Goal: Information Seeking & Learning: Learn about a topic

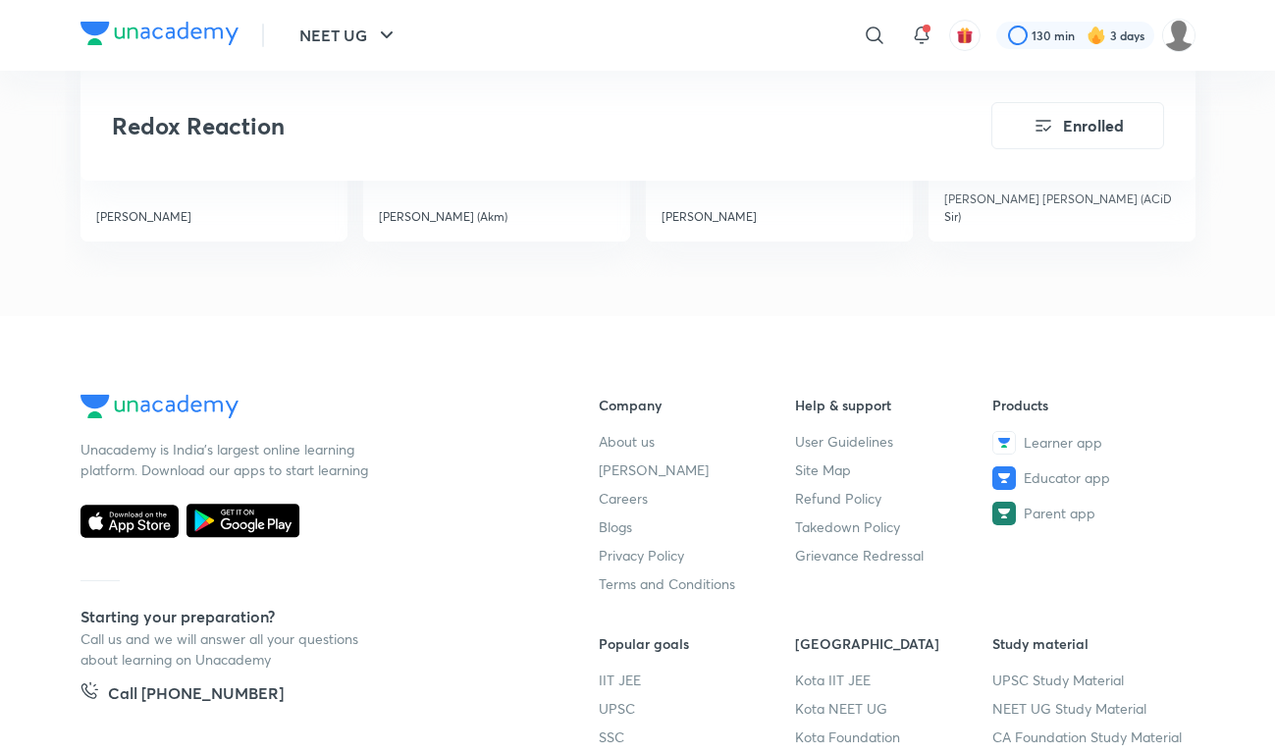
scroll to position [2456, 0]
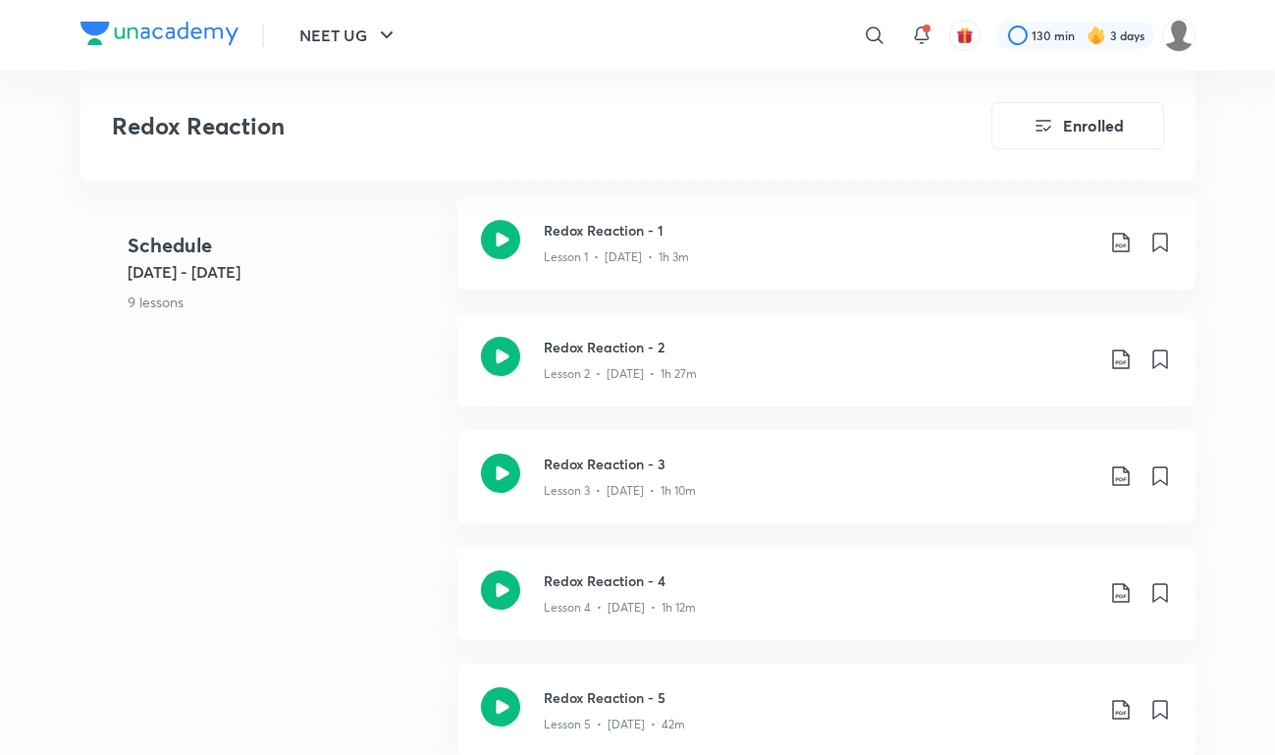
scroll to position [1009, 0]
click at [540, 595] on div "Redox Reaction - 4 Lesson 4 • [DATE] • 1h 12m" at bounding box center [827, 592] width 738 height 93
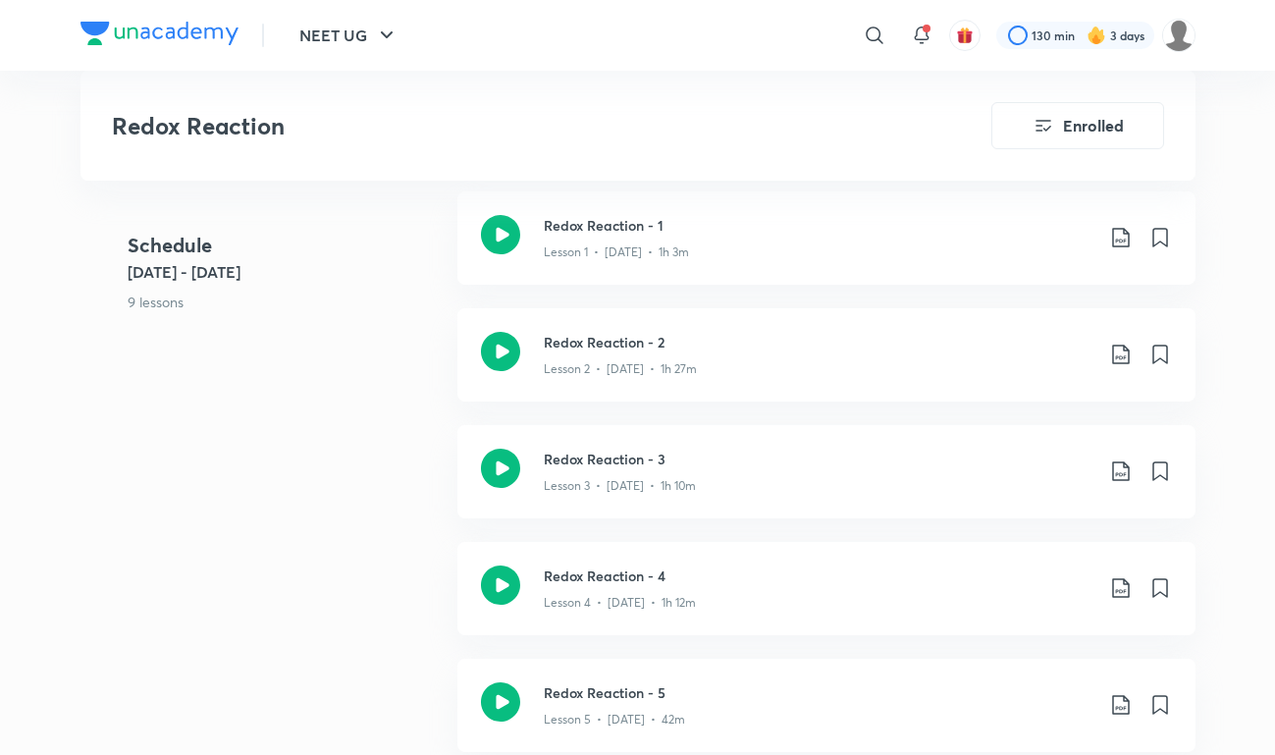
scroll to position [1009, 0]
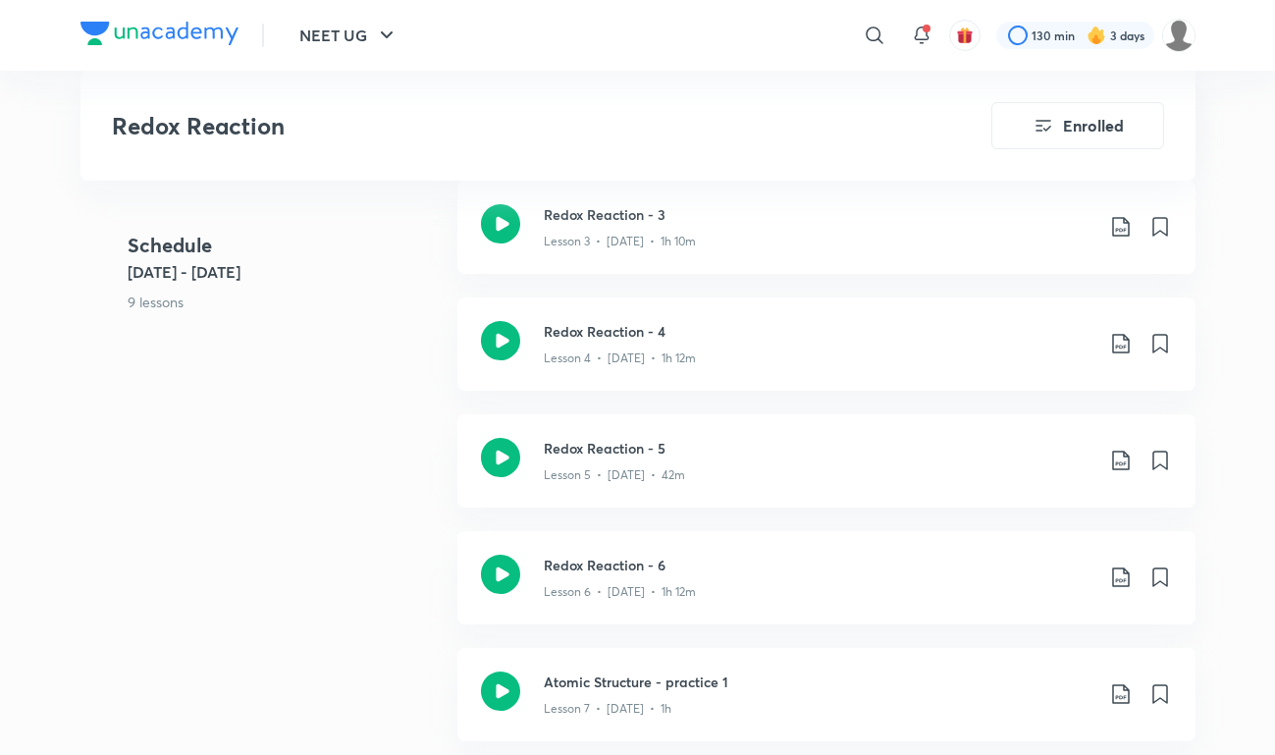
scroll to position [1269, 0]
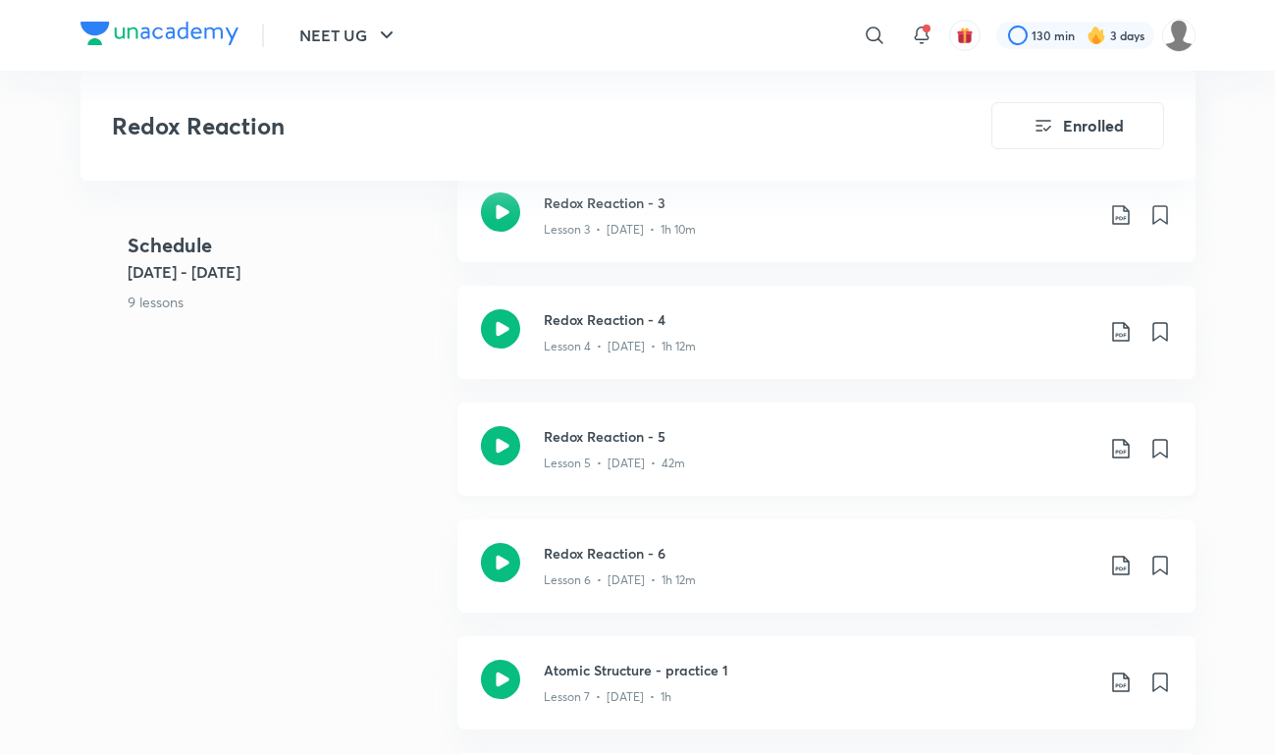
click at [508, 455] on icon at bounding box center [499, 445] width 39 height 39
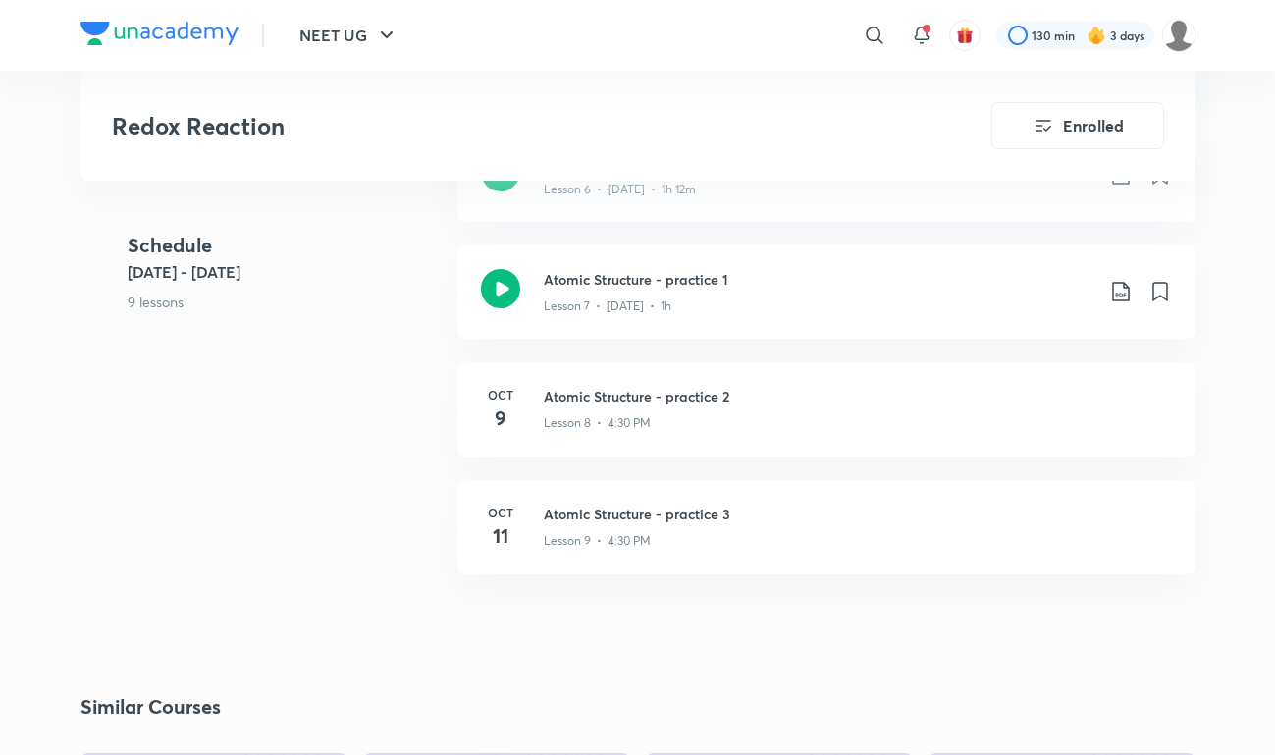
scroll to position [1662, 0]
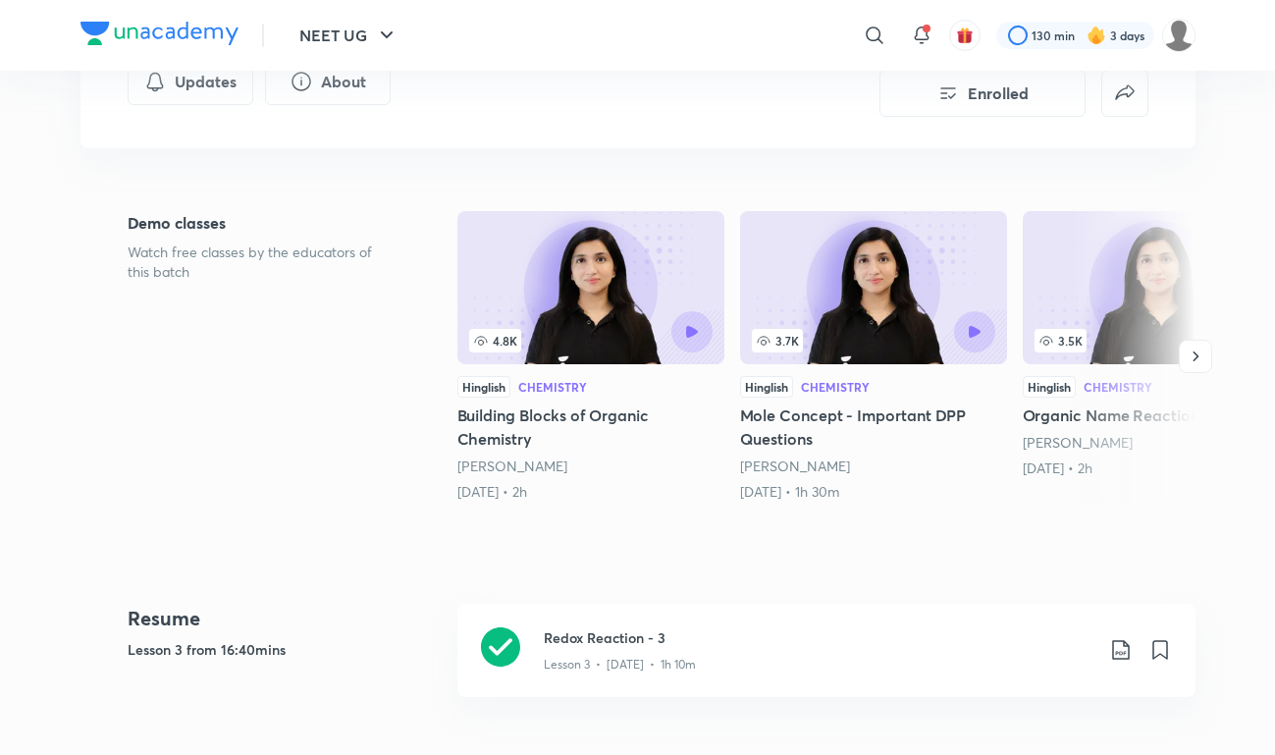
scroll to position [397, 0]
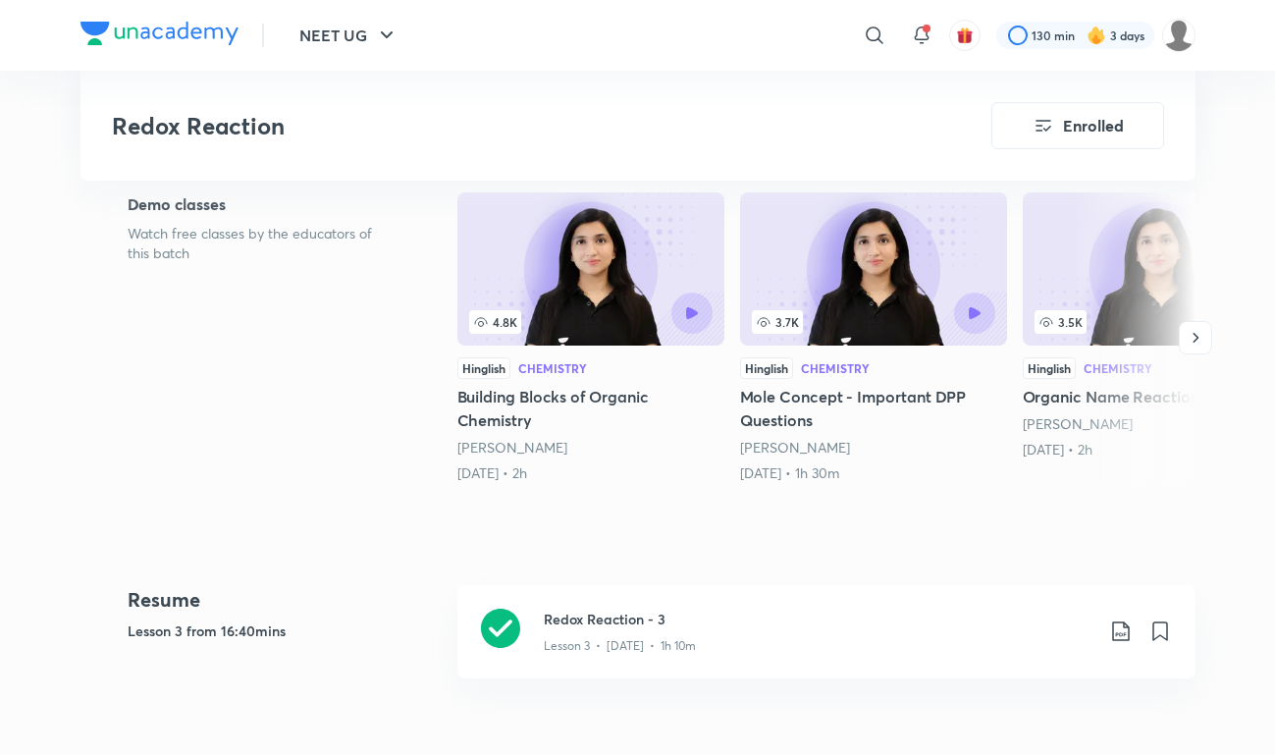
click at [215, 40] on img at bounding box center [160, 34] width 158 height 24
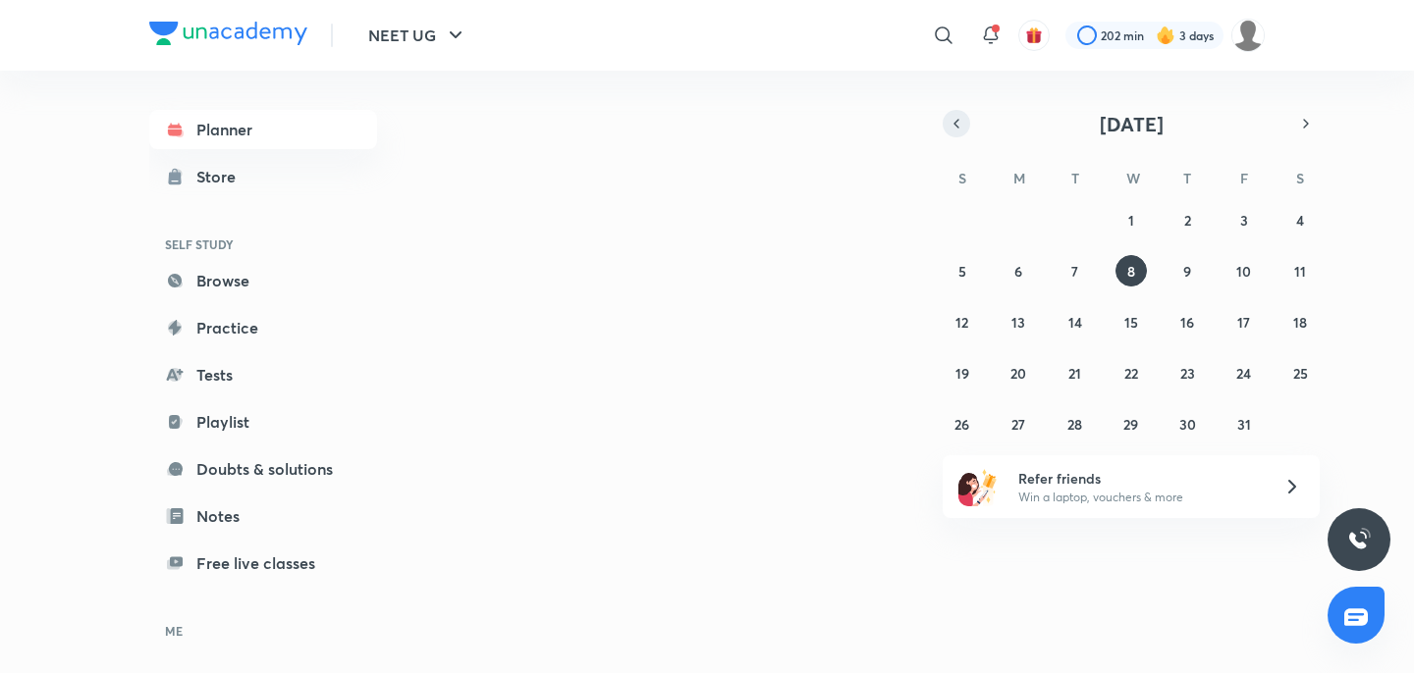
click at [951, 115] on icon "button" at bounding box center [956, 124] width 16 height 18
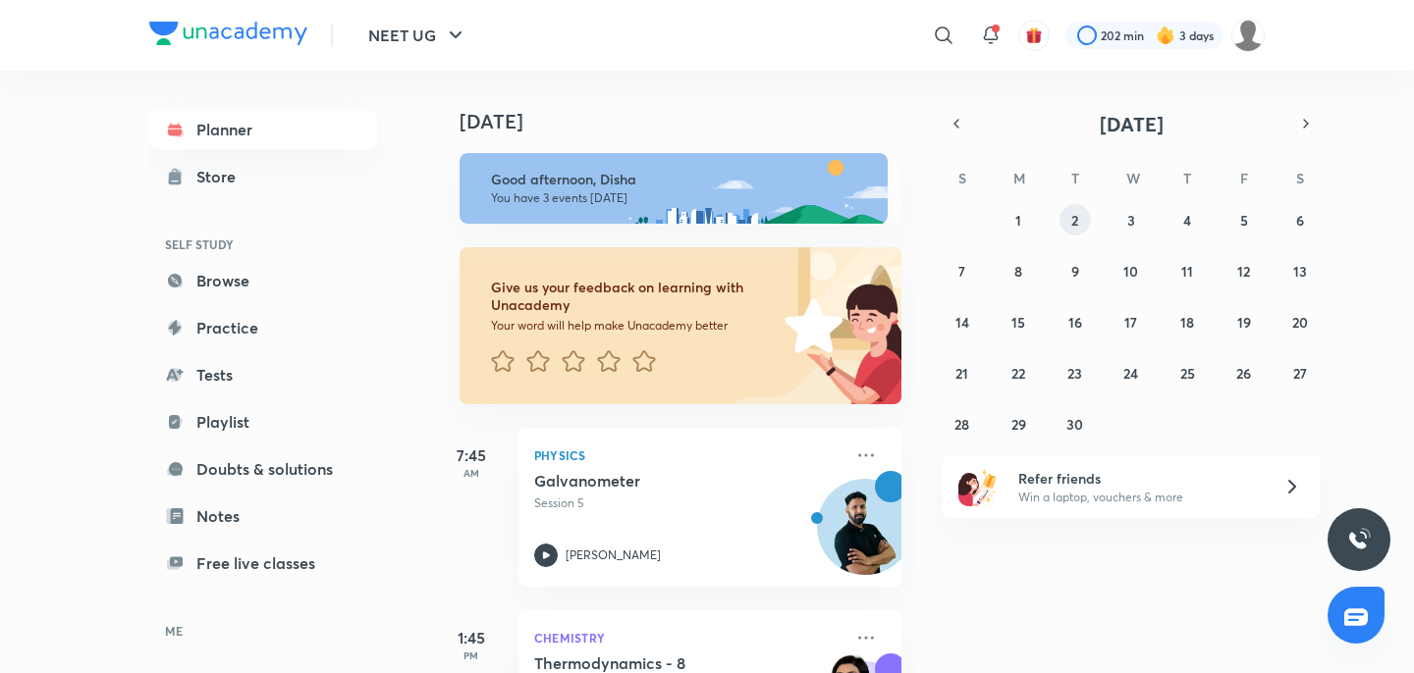
click at [1083, 226] on button "2" at bounding box center [1074, 219] width 31 height 31
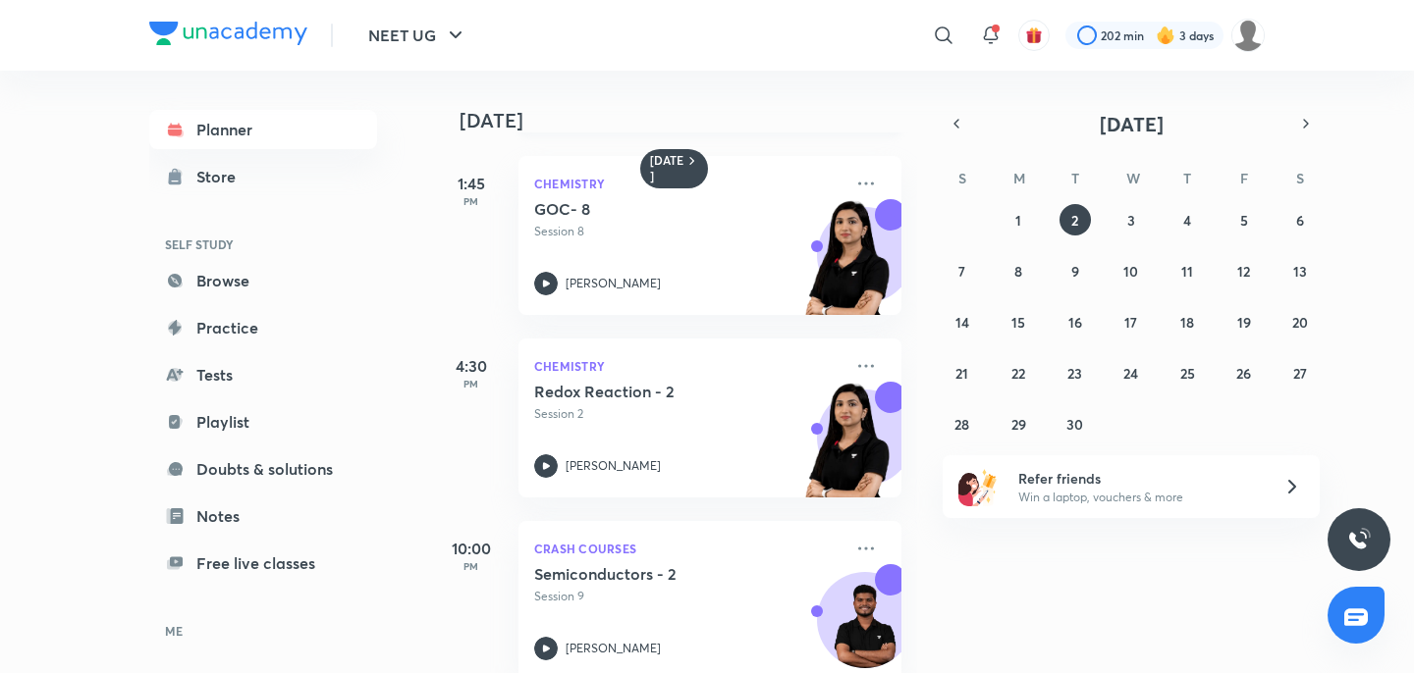
scroll to position [389, 0]
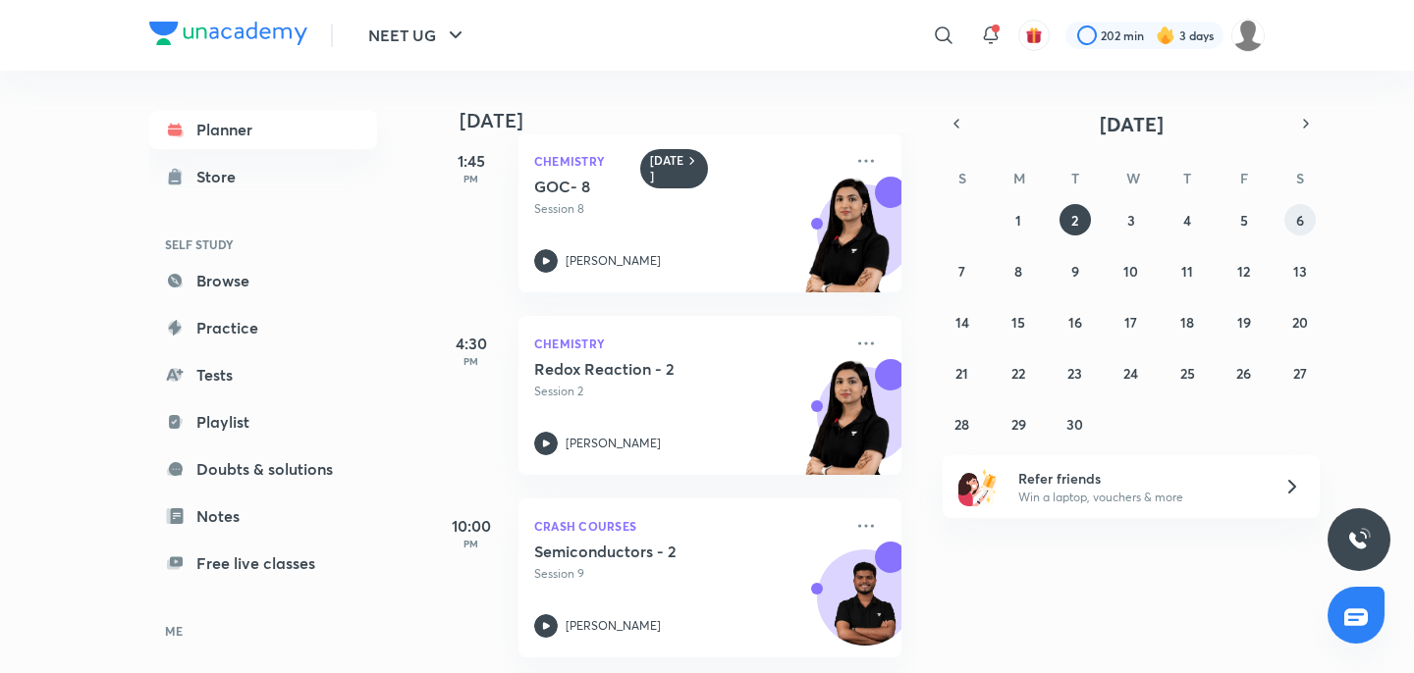
click at [1300, 215] on abbr "6" at bounding box center [1300, 220] width 8 height 19
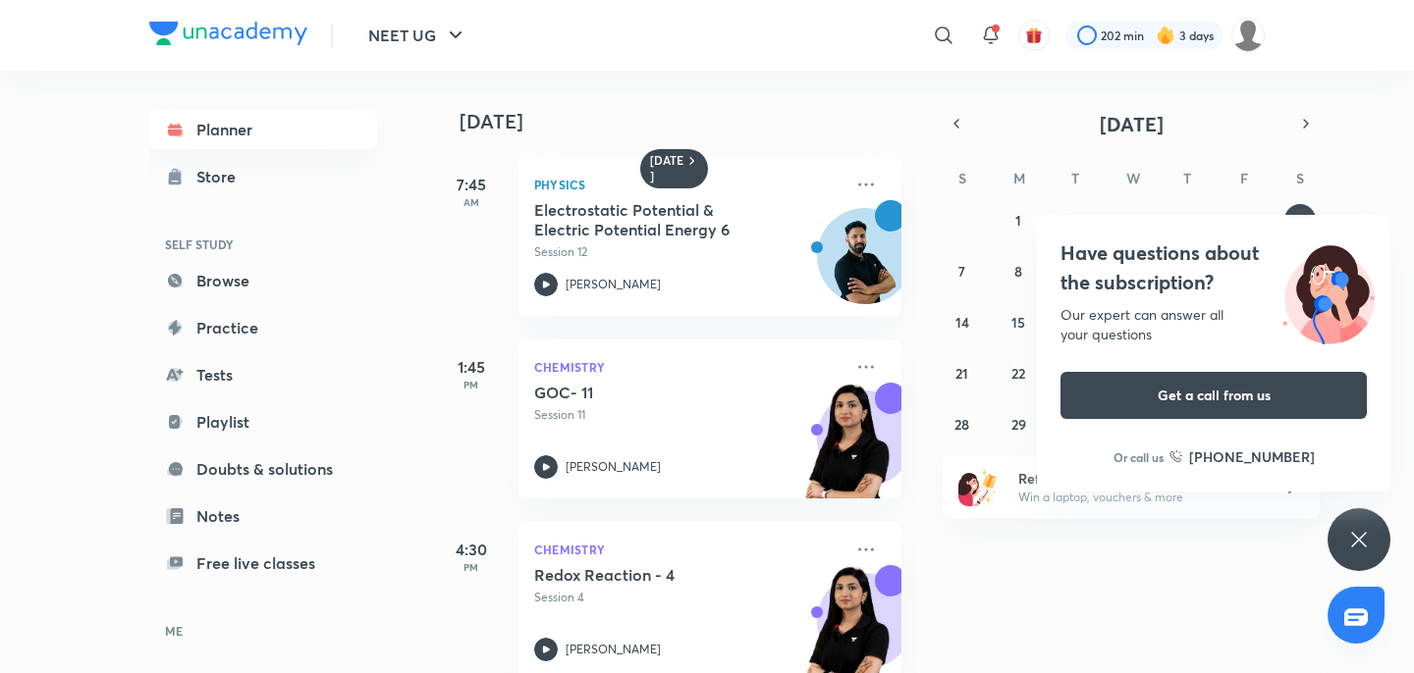
scroll to position [24, 0]
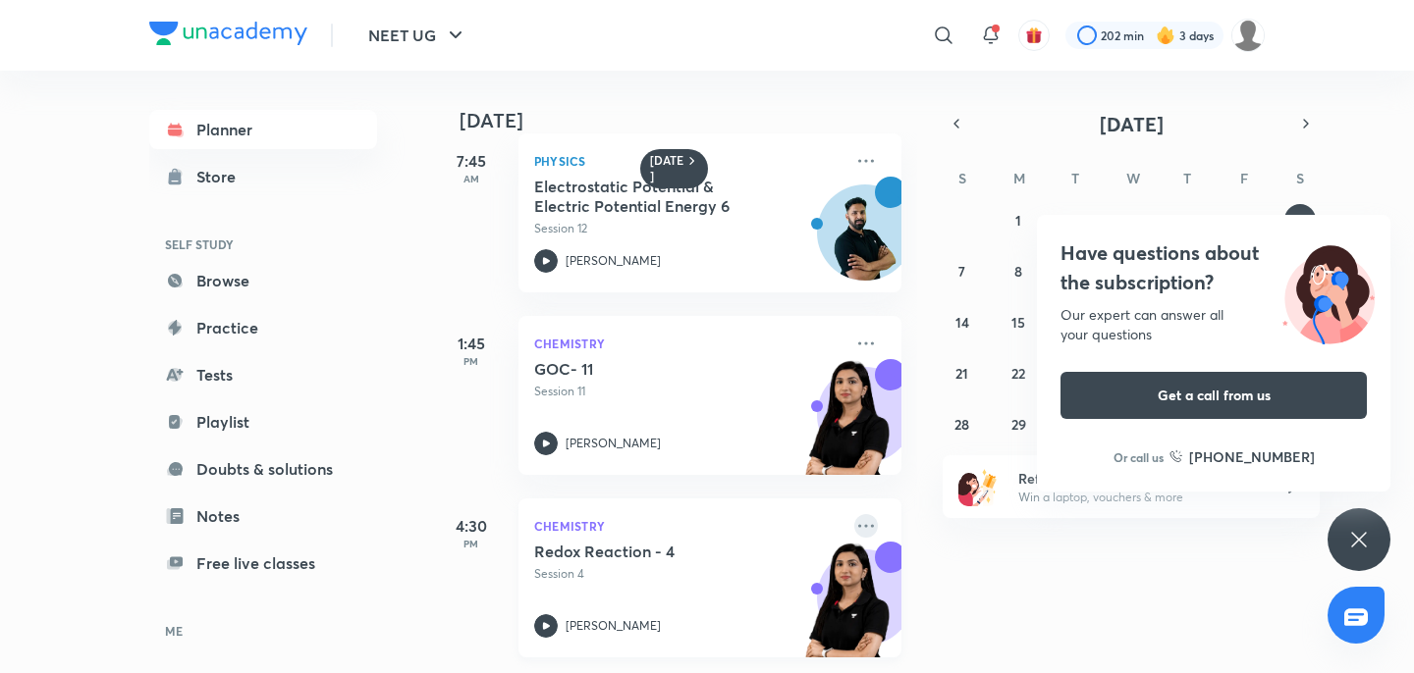
click at [874, 526] on icon at bounding box center [866, 526] width 24 height 24
click at [1352, 551] on icon at bounding box center [1359, 540] width 24 height 24
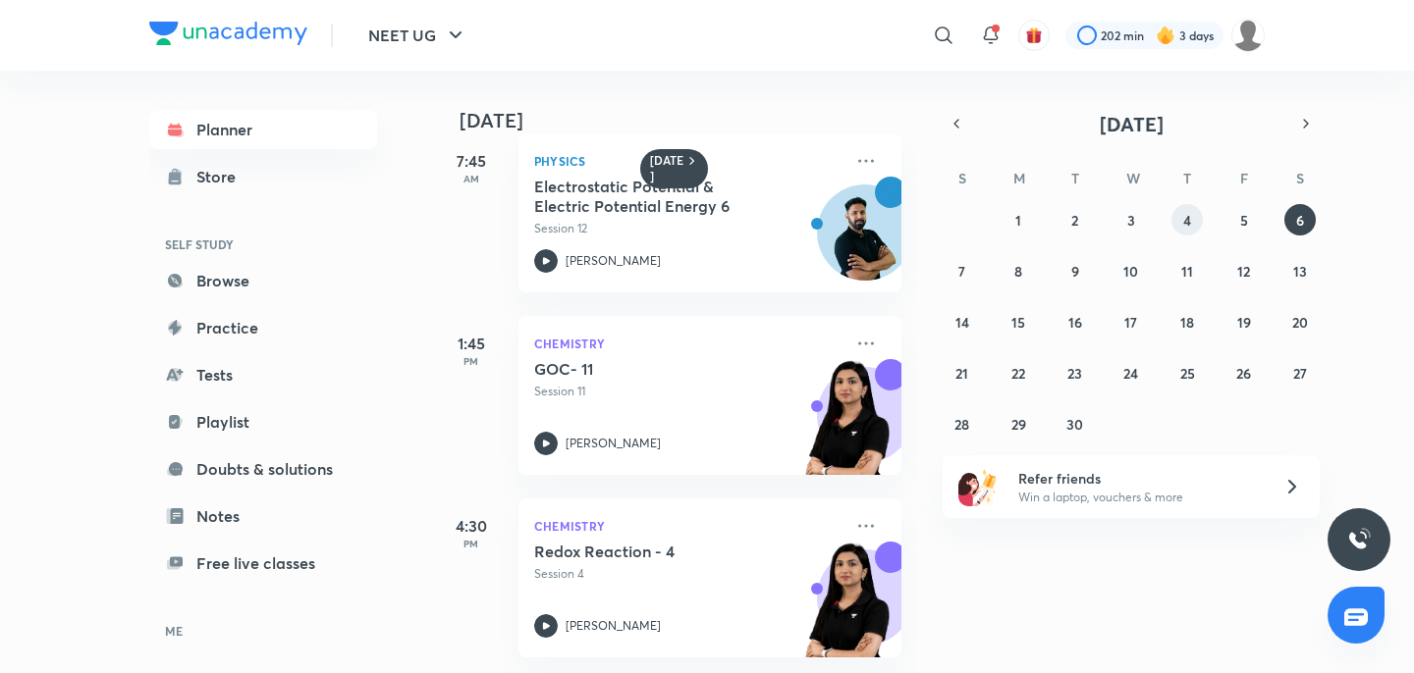
click at [1186, 221] on abbr "4" at bounding box center [1187, 220] width 8 height 19
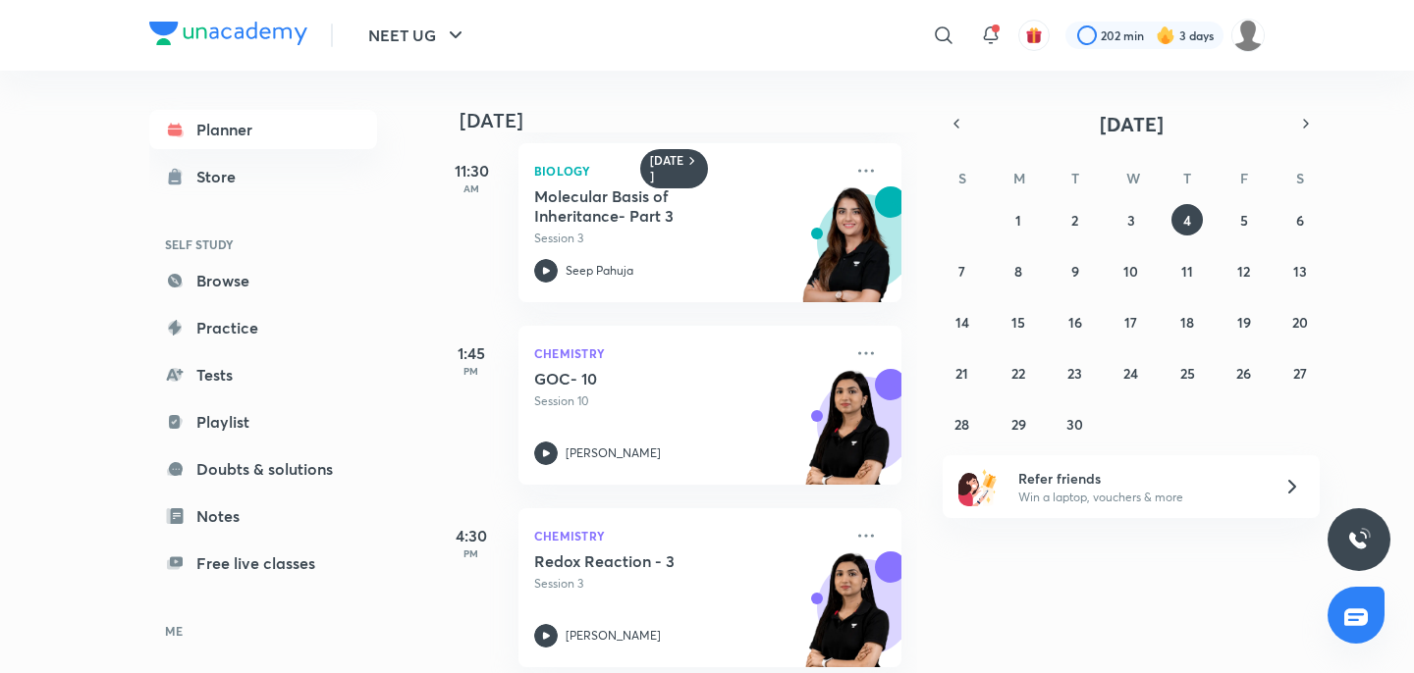
scroll to position [389, 0]
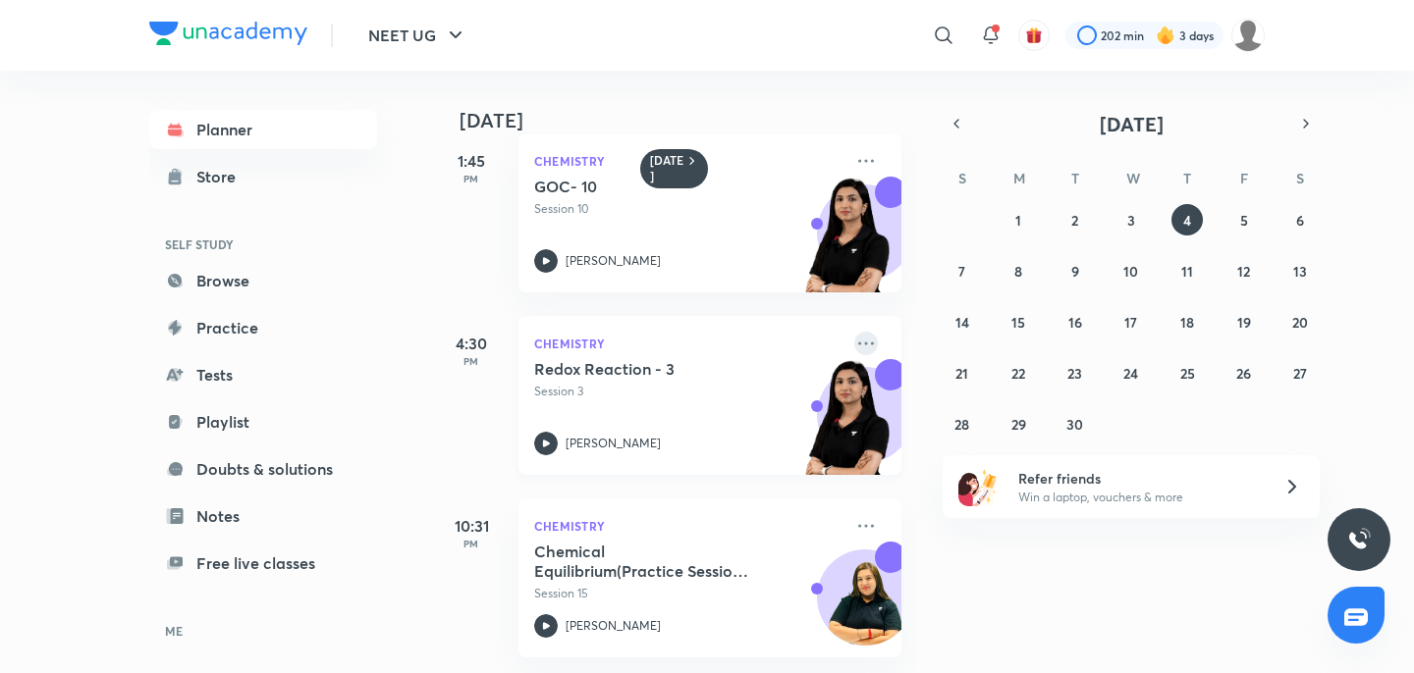
click at [871, 339] on icon at bounding box center [866, 344] width 24 height 24
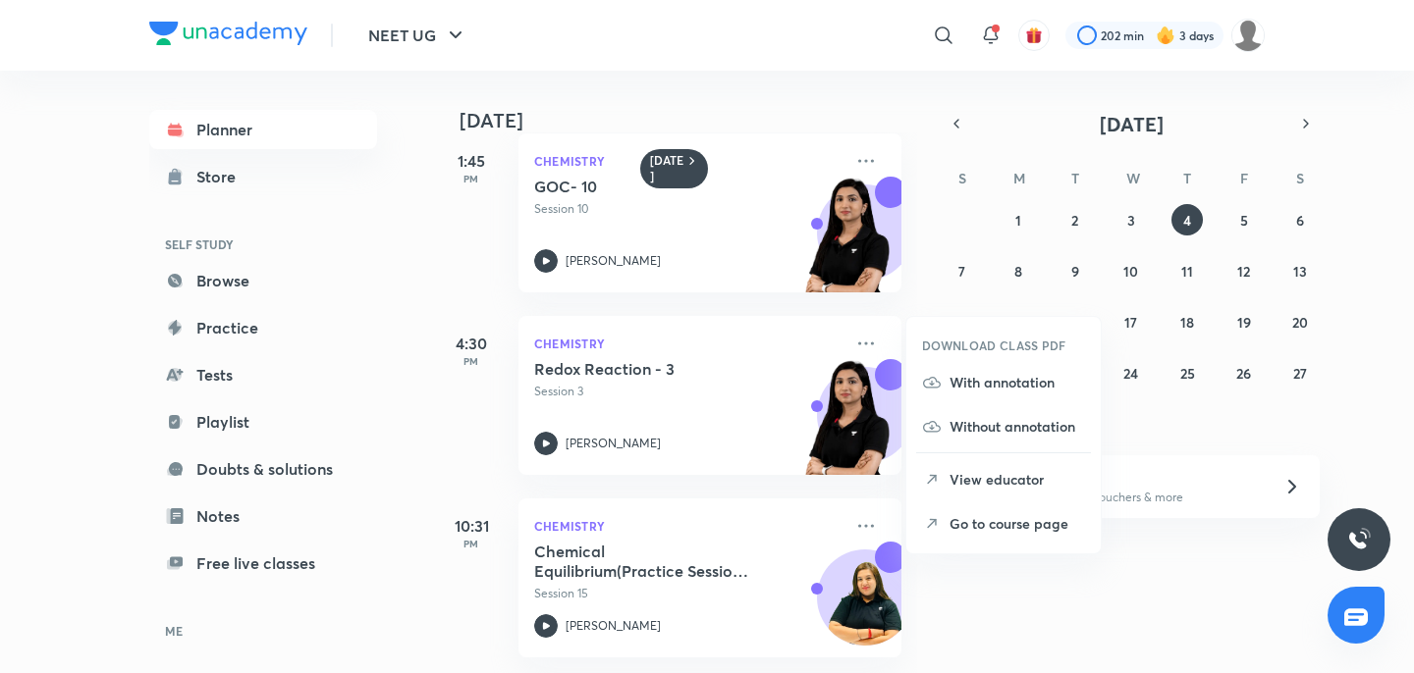
click at [946, 529] on li "Go to course page" at bounding box center [1003, 524] width 194 height 44
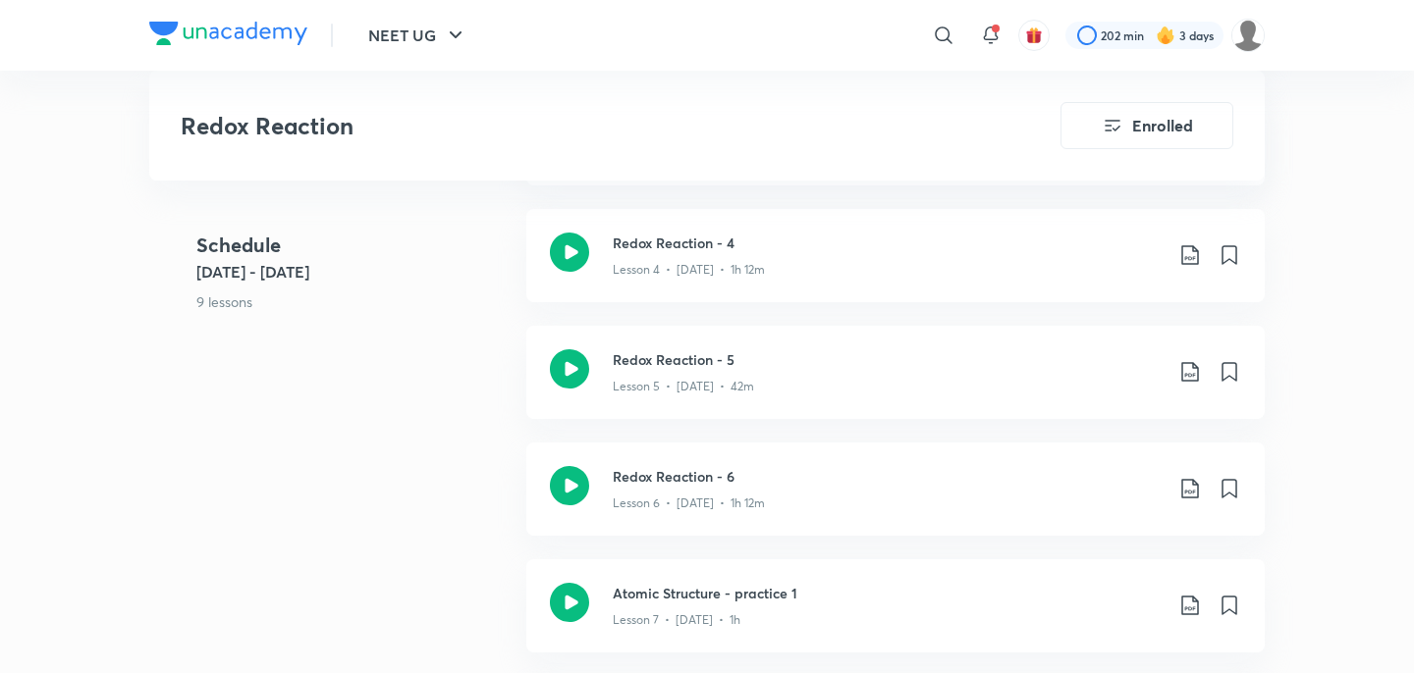
scroll to position [1340, 0]
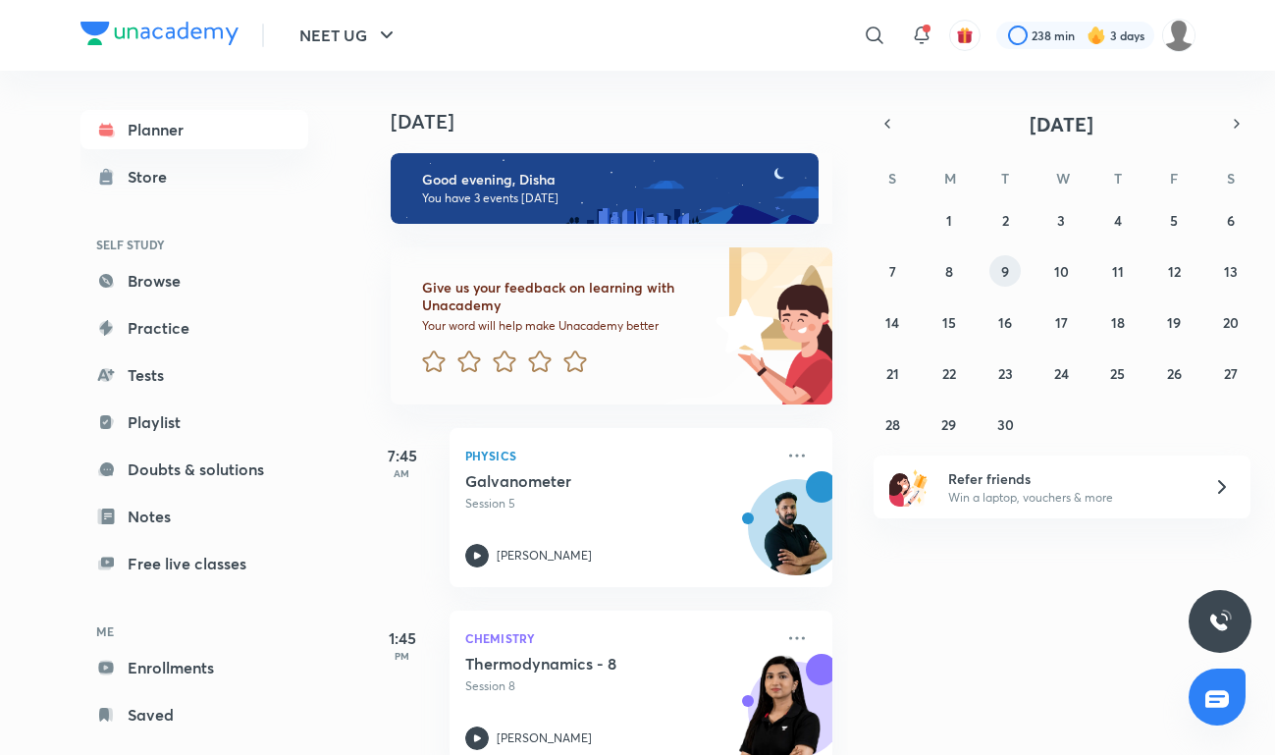
click at [1008, 271] on abbr "9" at bounding box center [1005, 271] width 8 height 19
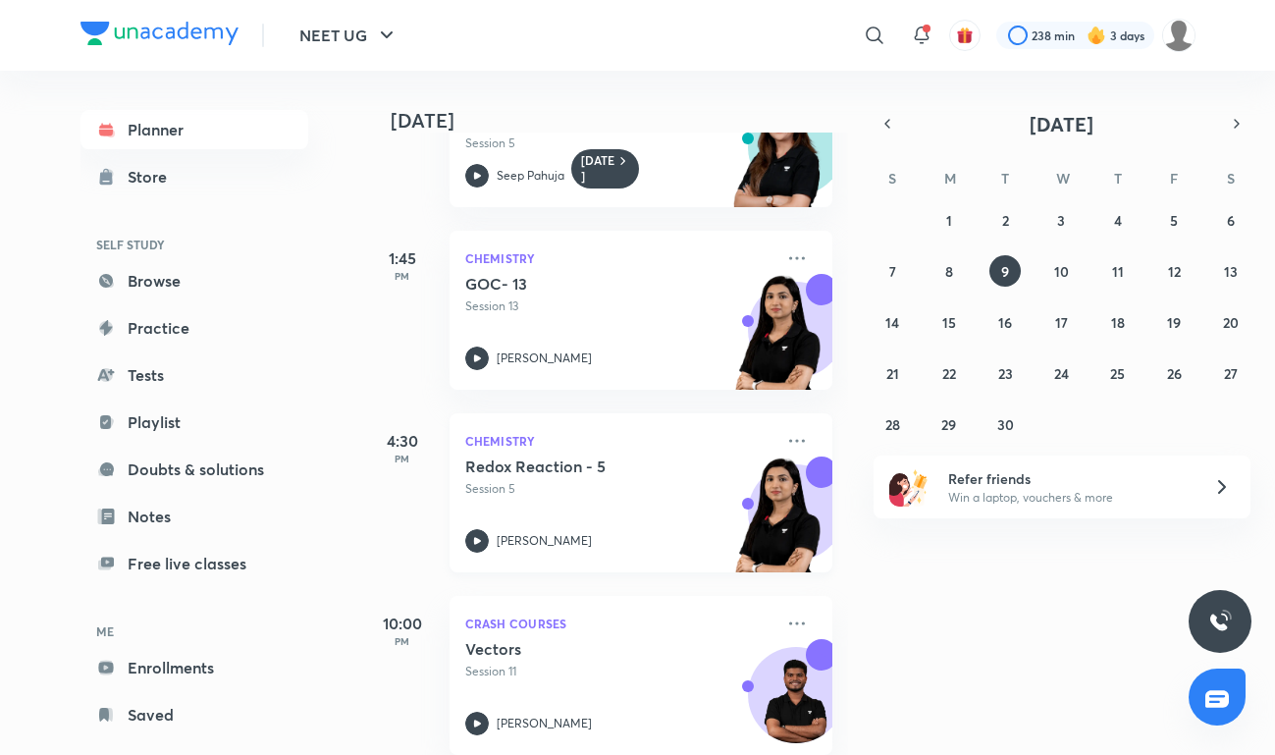
scroll to position [307, 0]
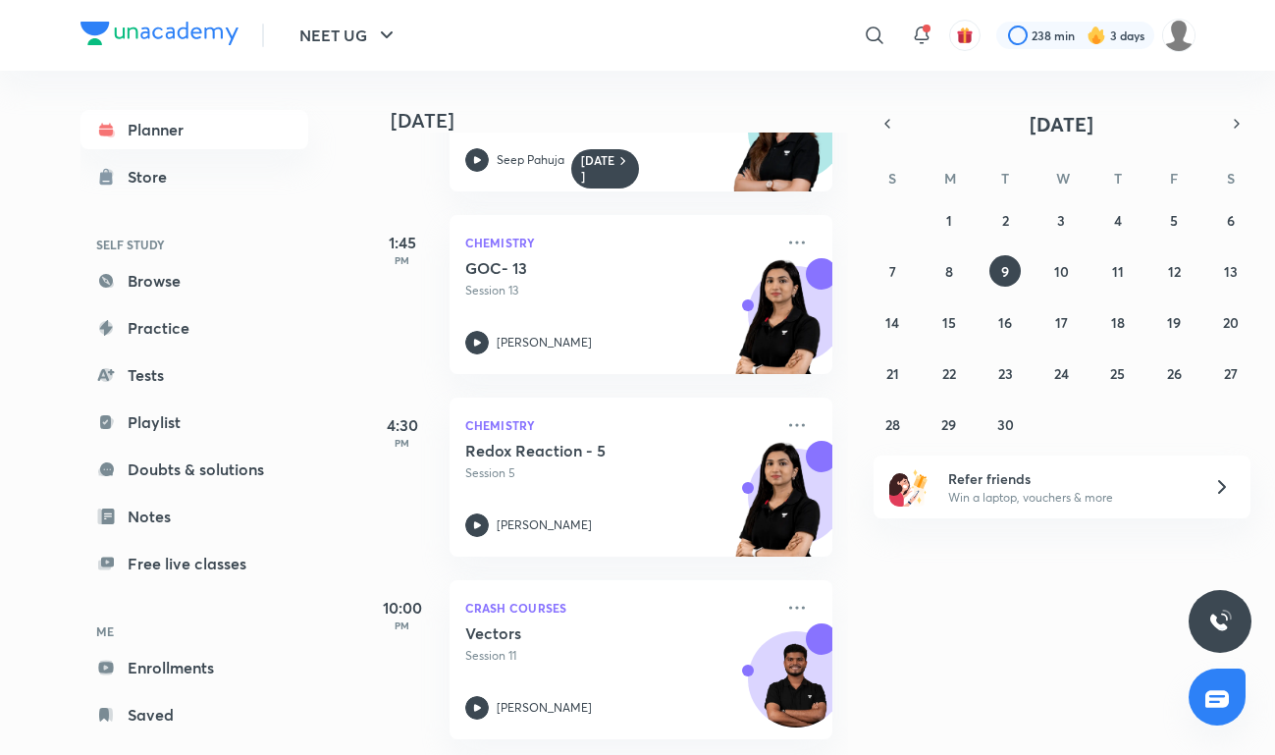
click at [991, 676] on div "[DATE] 7:45 AM Physics Practice Session Session 2 [PERSON_NAME] 11:30 AM Biolog…" at bounding box center [817, 413] width 909 height 684
click at [999, 635] on div "[DATE] 7:45 AM Physics Practice Session Session 2 [PERSON_NAME] 11:30 AM Biolog…" at bounding box center [817, 413] width 909 height 684
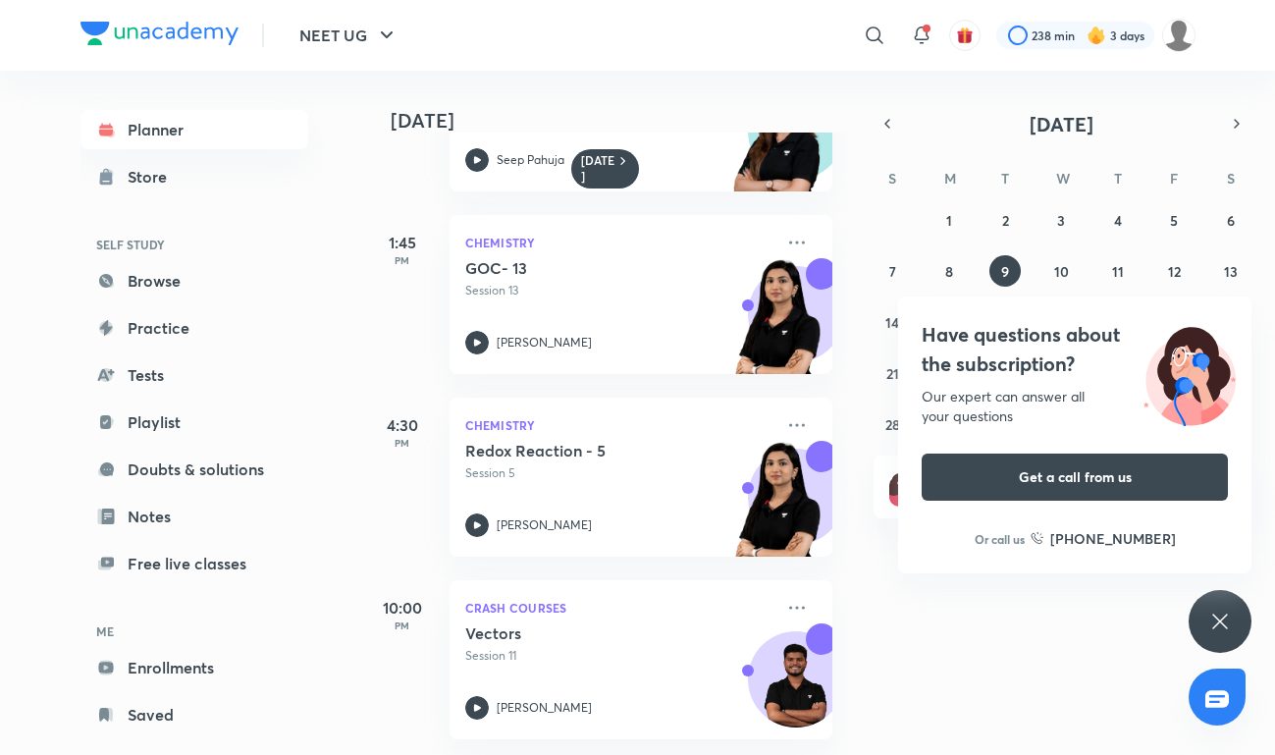
click at [1222, 614] on icon at bounding box center [1221, 622] width 24 height 24
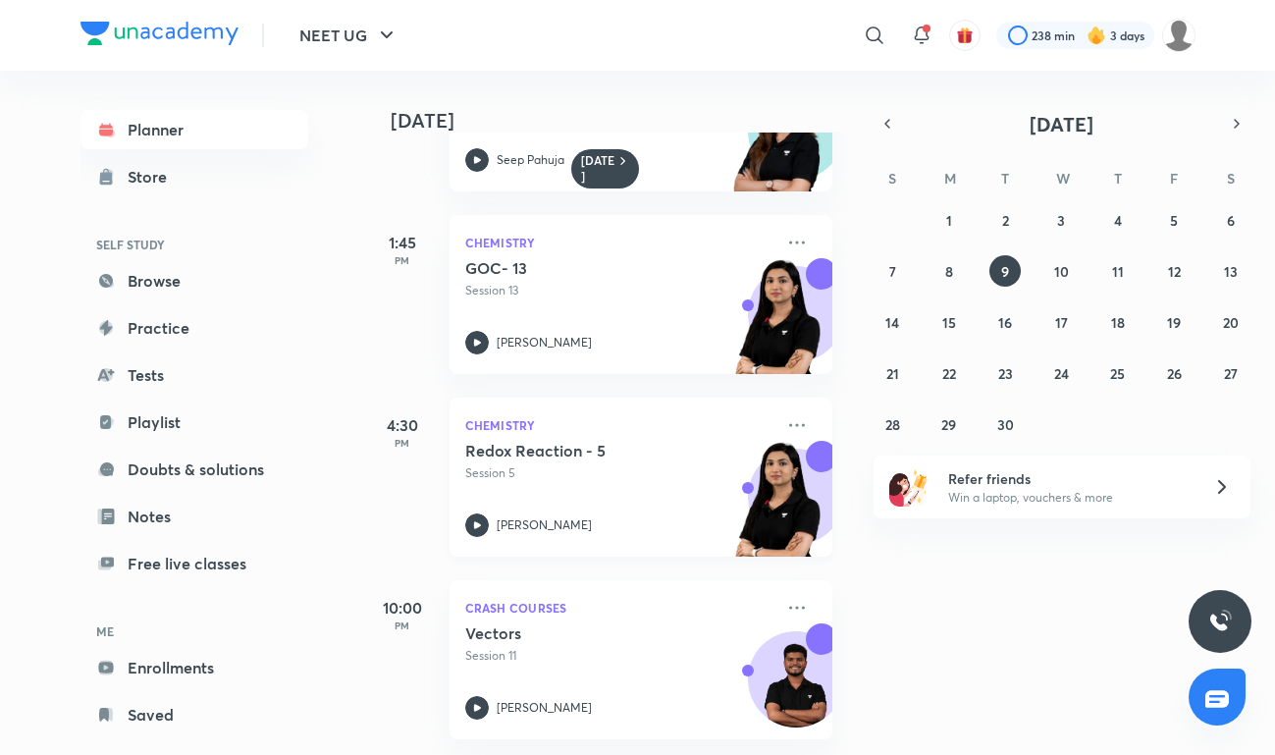
click at [720, 490] on div "Redox Reaction - 5 Session 5 [PERSON_NAME]" at bounding box center [619, 489] width 308 height 96
